Goal: Task Accomplishment & Management: Manage account settings

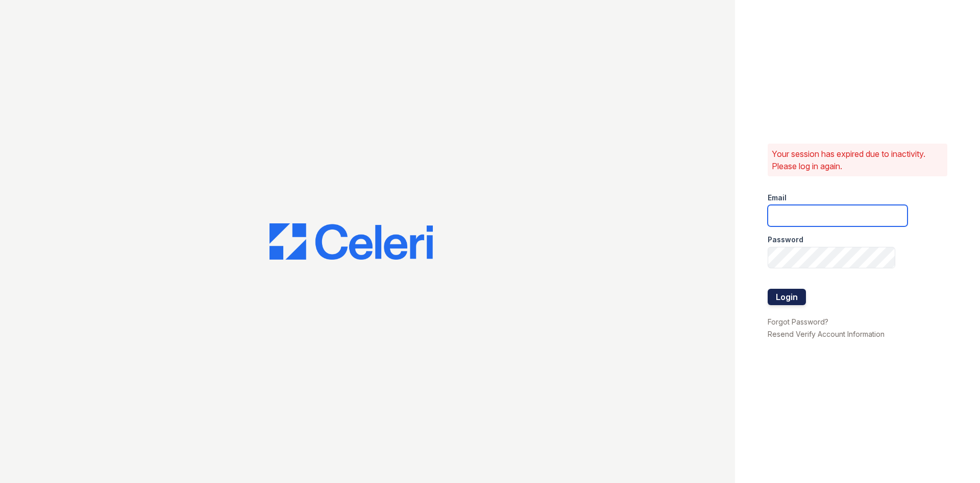
type input "[EMAIL_ADDRESS][DOMAIN_NAME]"
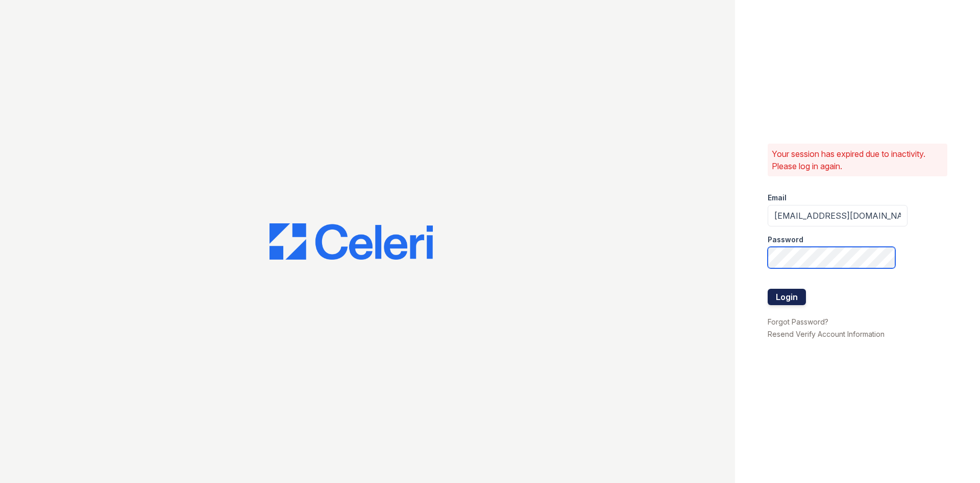
click at [800, 295] on button "Login" at bounding box center [787, 297] width 38 height 16
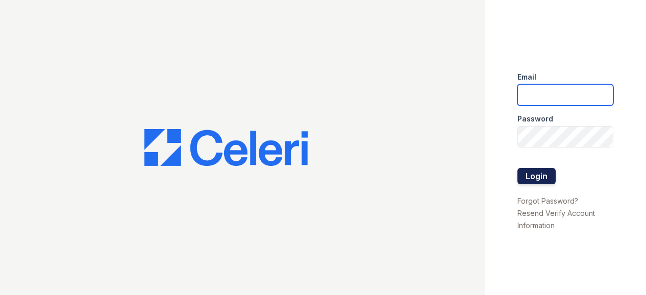
type input "[EMAIL_ADDRESS][DOMAIN_NAME]"
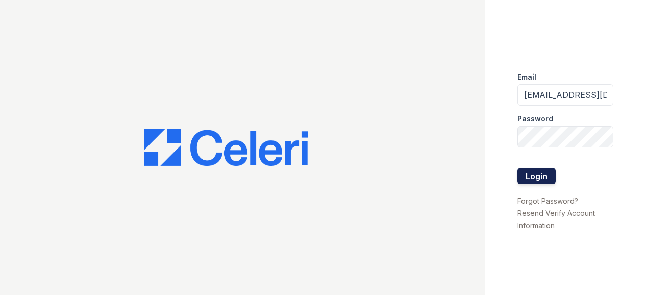
click at [539, 176] on button "Login" at bounding box center [537, 176] width 38 height 16
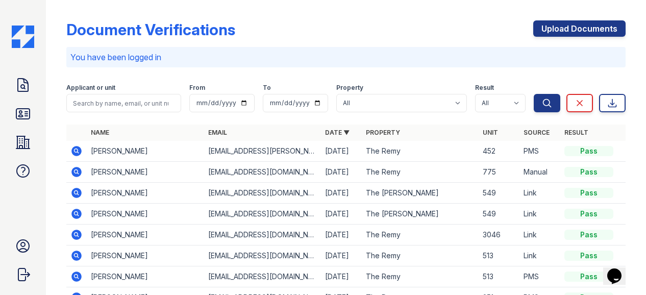
scroll to position [51, 0]
